Goal: Download file/media

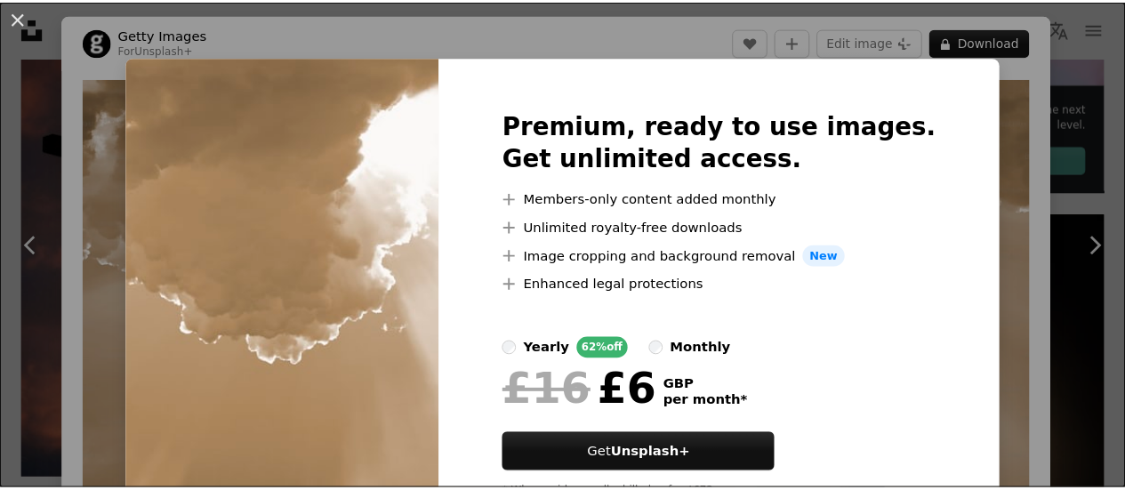
scroll to position [80, 0]
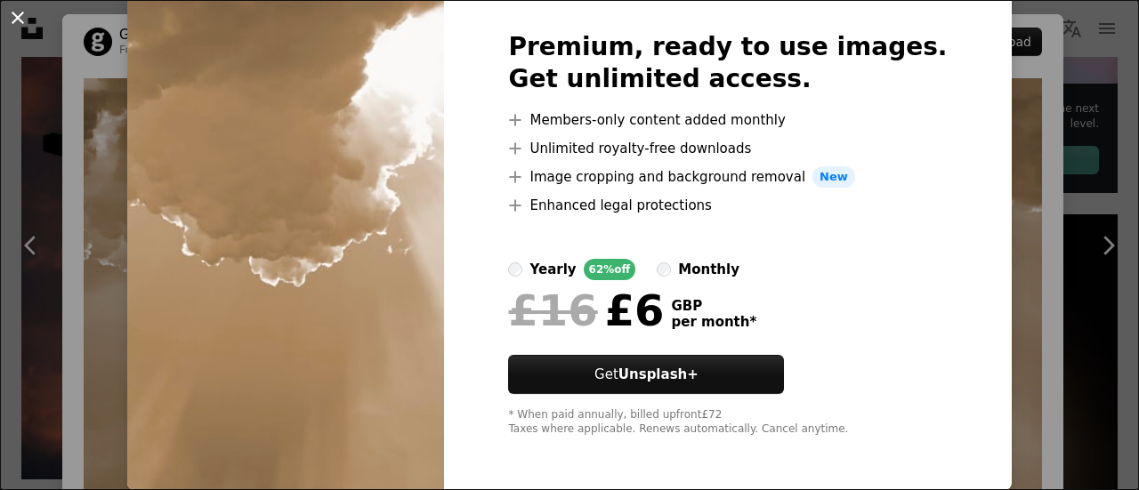
click at [14, 22] on button "An X shape" at bounding box center [17, 17] width 21 height 21
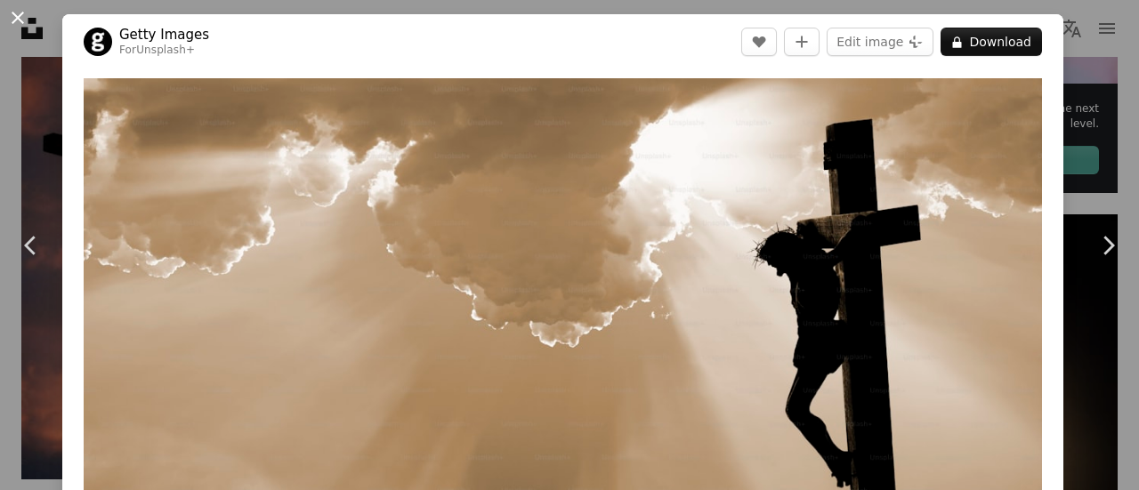
click at [20, 21] on button "An X shape" at bounding box center [17, 17] width 21 height 21
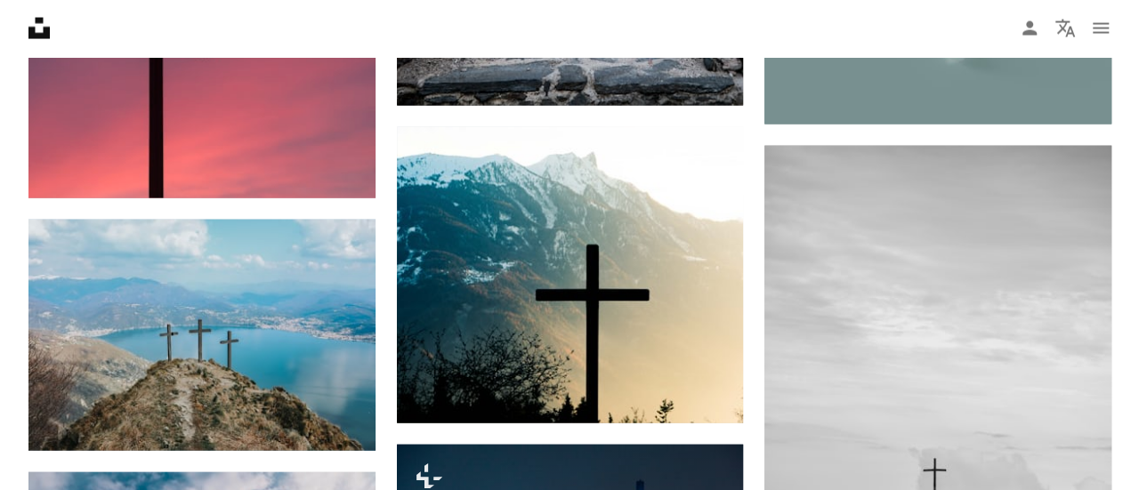
scroll to position [1871, 0]
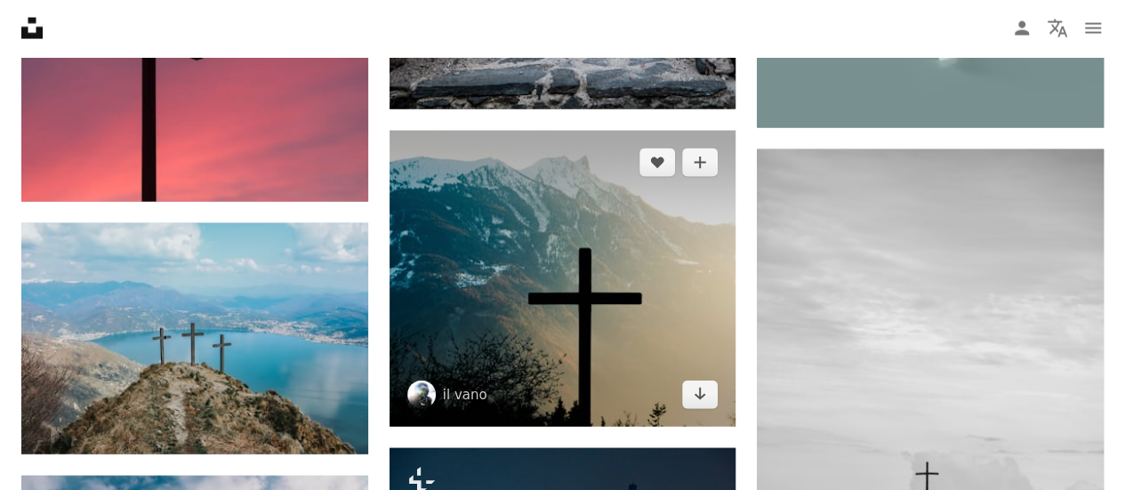
click at [625, 249] on img at bounding box center [563, 278] width 347 height 295
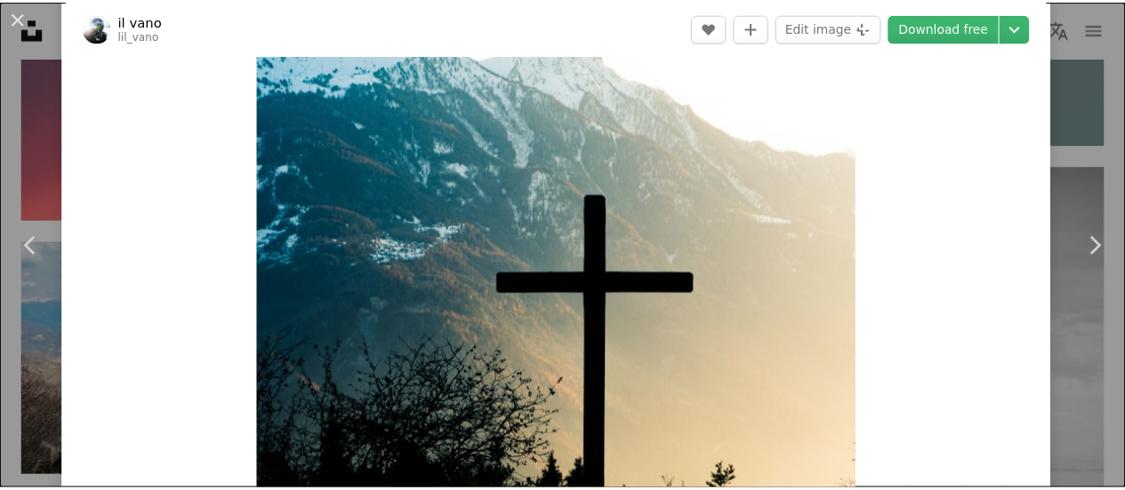
scroll to position [52, 0]
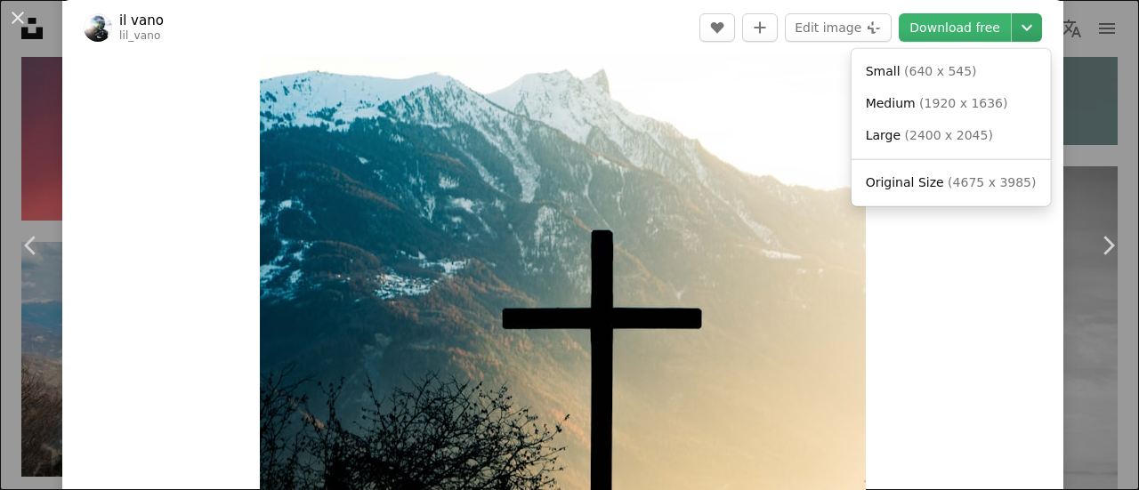
click at [1012, 20] on icon "Chevron down" at bounding box center [1026, 27] width 28 height 21
click at [927, 181] on span "Original Size" at bounding box center [905, 182] width 78 height 14
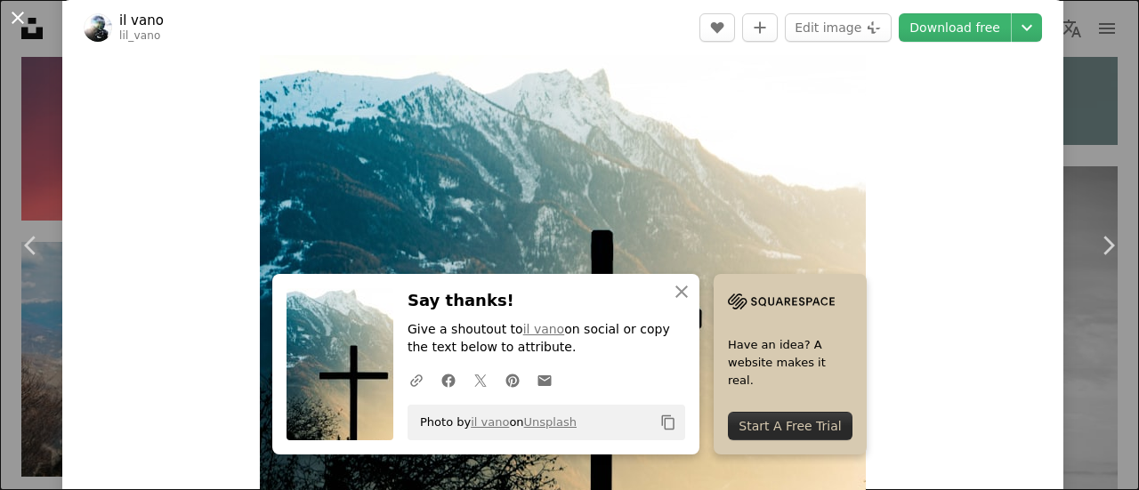
click at [7, 16] on button "An X shape" at bounding box center [17, 17] width 21 height 21
